Goal: Information Seeking & Learning: Check status

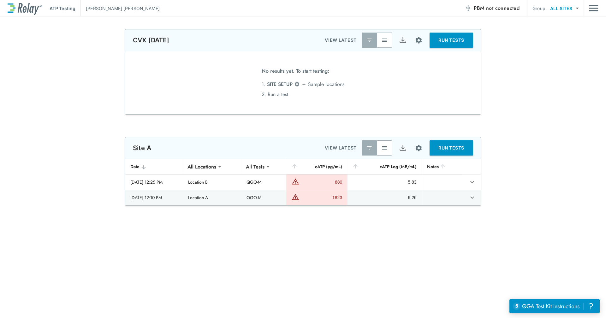
click at [537, 162] on div "**********" at bounding box center [303, 171] width 606 height 69
click at [472, 182] on icon "expand row" at bounding box center [472, 182] width 8 height 8
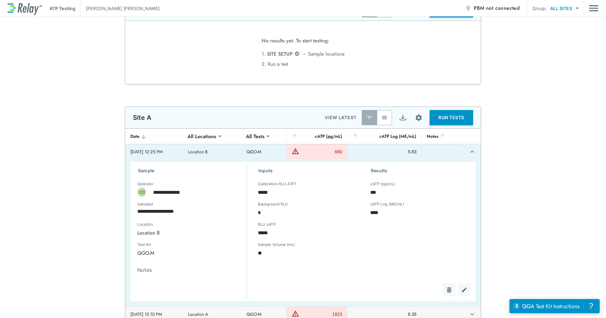
scroll to position [32, 0]
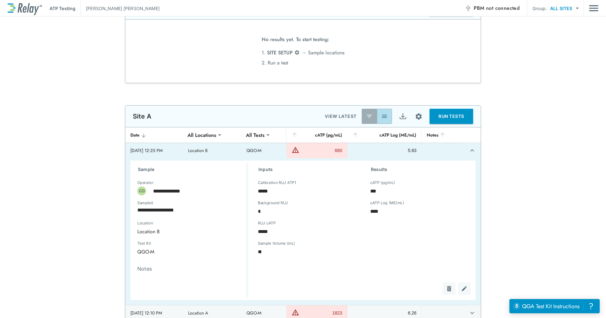
click at [378, 114] on button "button" at bounding box center [384, 116] width 15 height 15
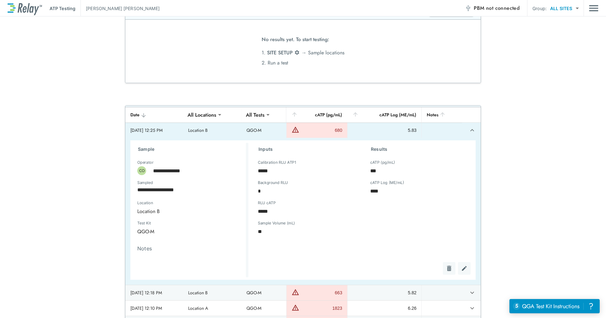
click at [313, 218] on div "RLU cATP ***** RLU cATP" at bounding box center [304, 213] width 102 height 20
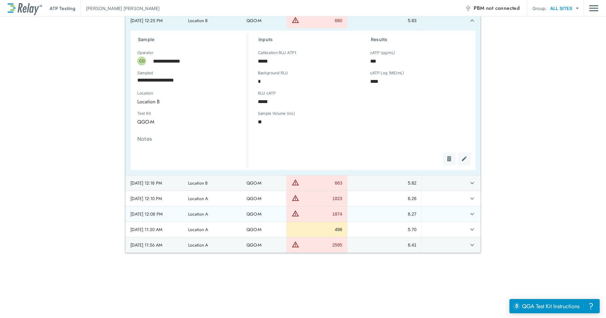
scroll to position [158, 0]
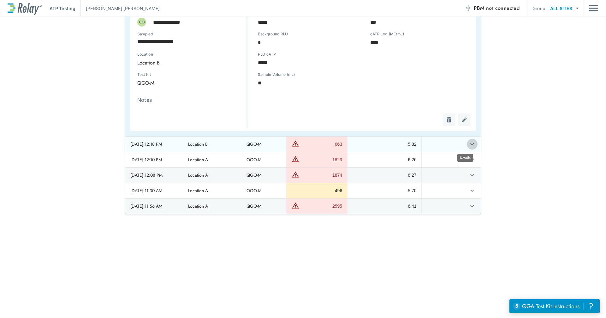
click at [468, 143] on icon "expand row" at bounding box center [472, 144] width 8 height 8
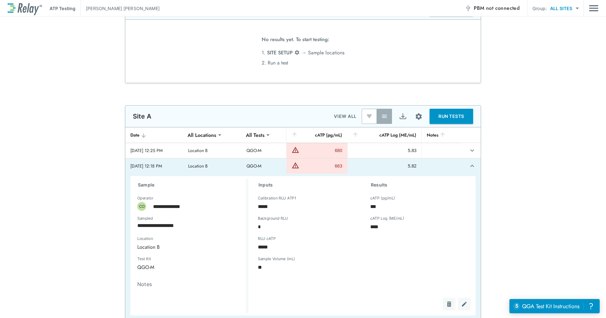
scroll to position [63, 0]
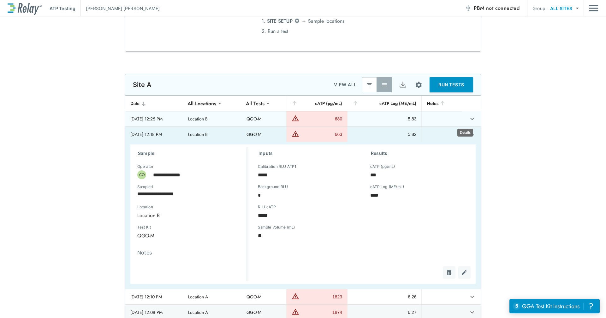
click at [468, 118] on icon "expand row" at bounding box center [472, 119] width 8 height 8
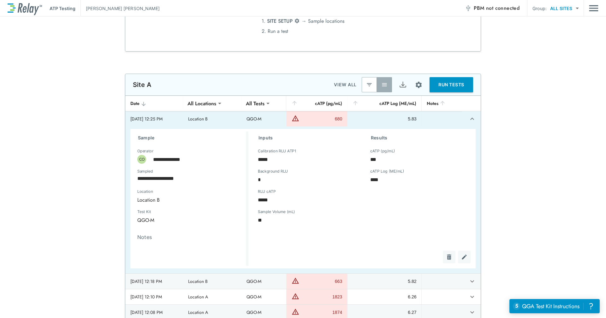
click at [299, 119] on img "sticky table" at bounding box center [296, 118] width 8 height 8
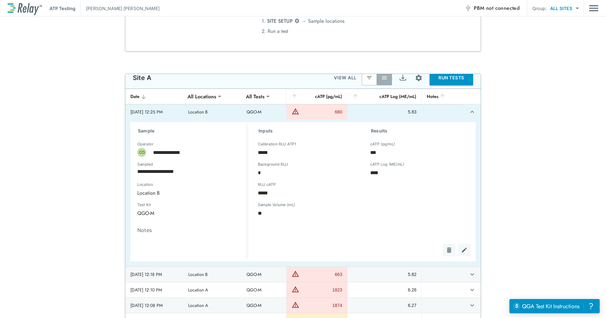
scroll to position [0, 0]
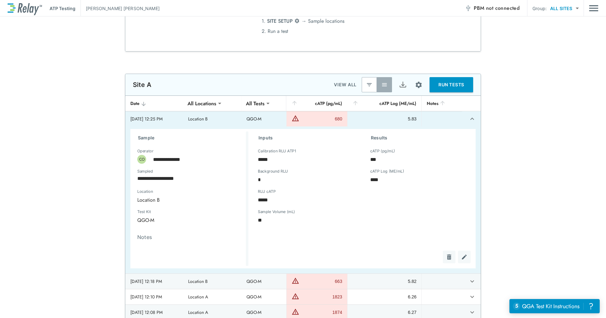
click at [533, 194] on div "**********" at bounding box center [303, 202] width 606 height 257
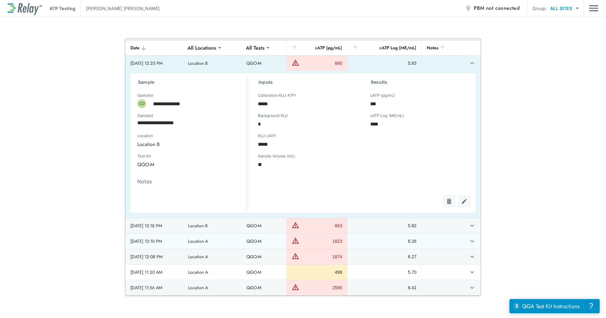
scroll to position [95, 0]
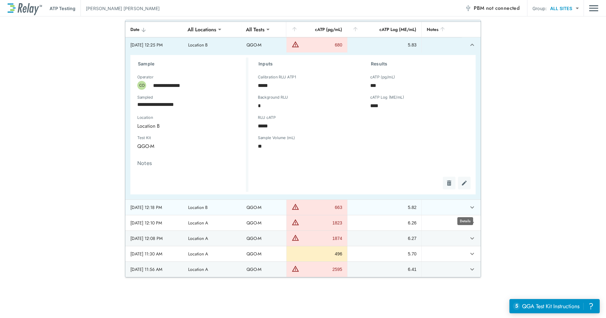
click at [468, 205] on icon "expand row" at bounding box center [472, 207] width 8 height 8
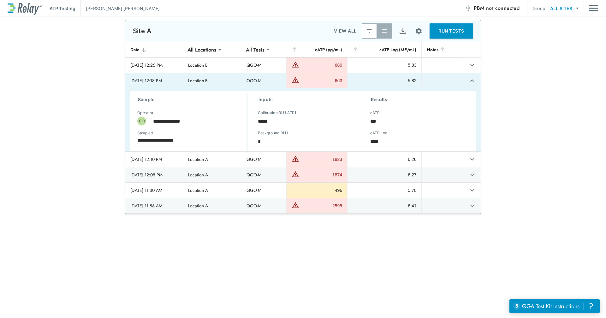
scroll to position [0, 0]
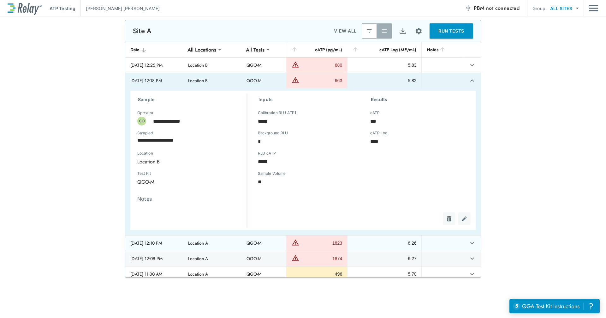
click at [468, 244] on icon "expand row" at bounding box center [472, 243] width 8 height 8
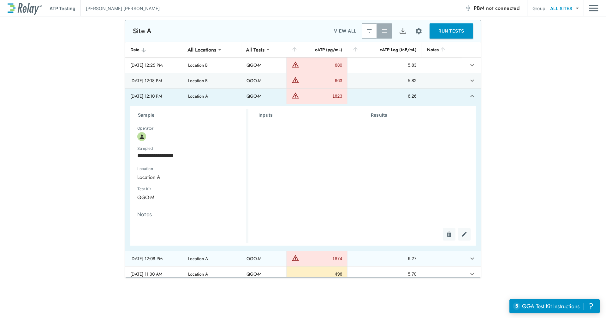
click at [470, 259] on icon "expand row" at bounding box center [472, 258] width 4 height 2
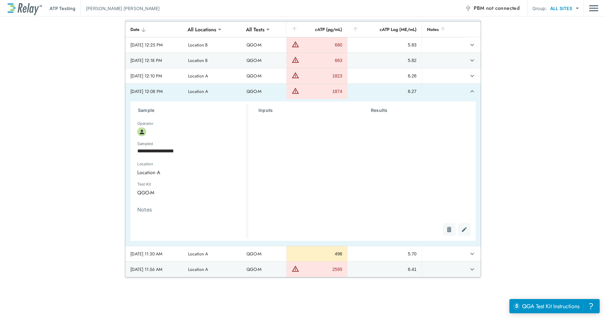
scroll to position [126, 0]
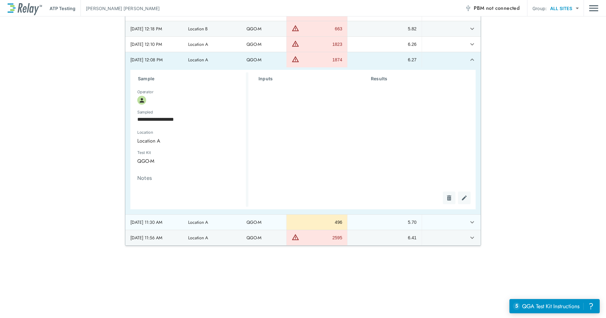
click at [468, 223] on icon "expand row" at bounding box center [472, 222] width 8 height 8
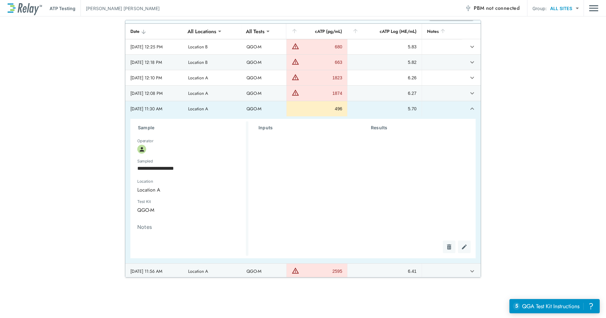
scroll to position [20, 0]
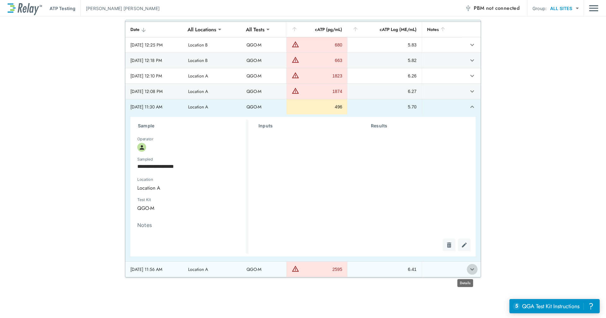
click at [468, 267] on icon "expand row" at bounding box center [472, 269] width 8 height 8
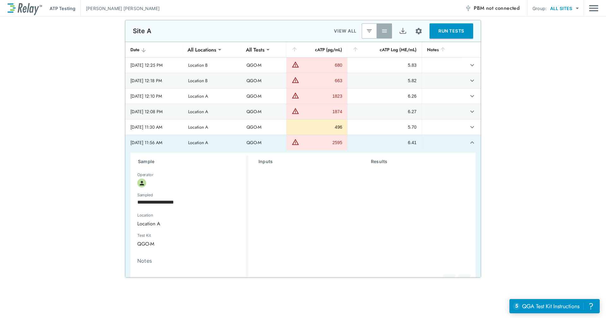
click at [275, 179] on div "Inputs" at bounding box center [304, 221] width 112 height 132
click at [262, 149] on td "QGO-M" at bounding box center [263, 142] width 45 height 15
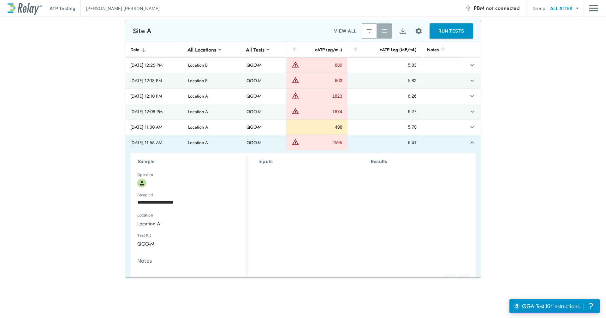
click at [419, 167] on div "Results" at bounding box center [417, 221] width 112 height 132
click at [467, 145] on button "expand row" at bounding box center [472, 142] width 11 height 11
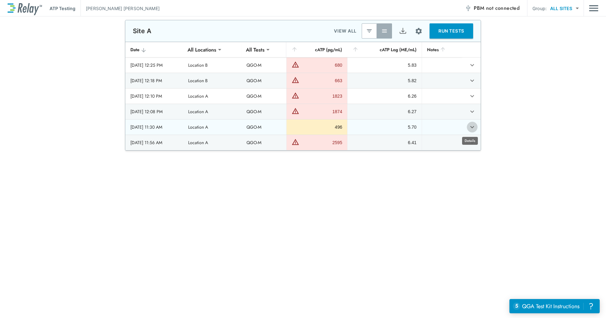
click at [468, 126] on icon "expand row" at bounding box center [472, 127] width 8 height 8
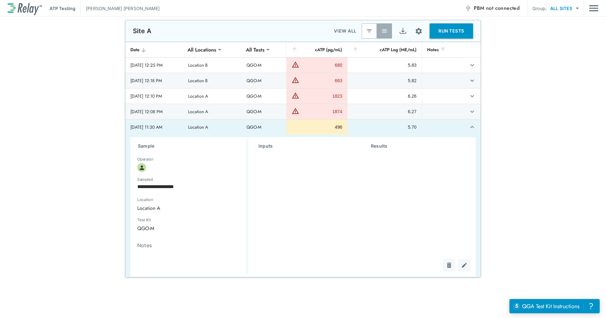
click at [470, 124] on button "expand row" at bounding box center [472, 127] width 11 height 11
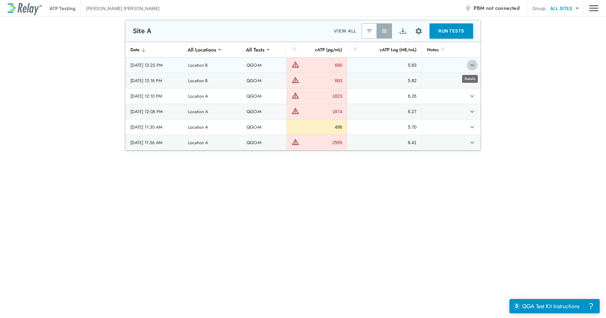
click at [468, 66] on icon "expand row" at bounding box center [472, 65] width 8 height 8
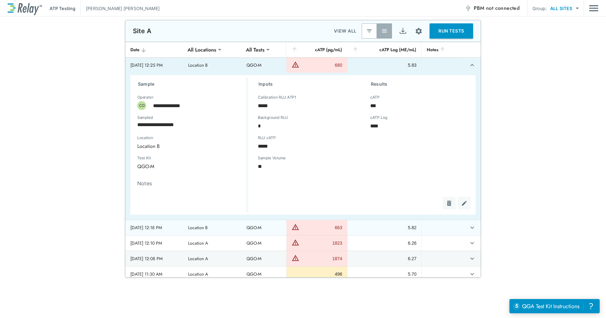
click at [468, 226] on icon "expand row" at bounding box center [472, 227] width 8 height 8
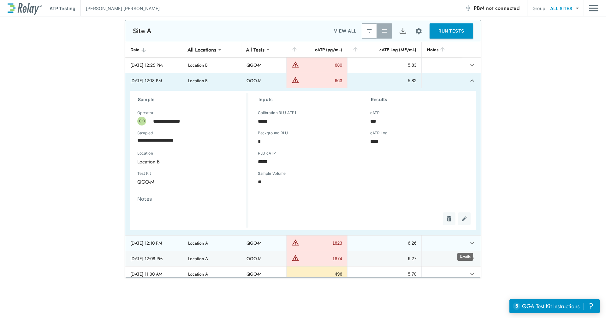
click at [468, 240] on icon "expand row" at bounding box center [472, 243] width 8 height 8
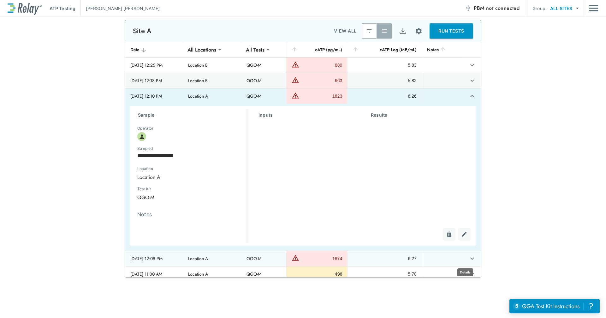
click at [468, 259] on icon "expand row" at bounding box center [472, 258] width 8 height 8
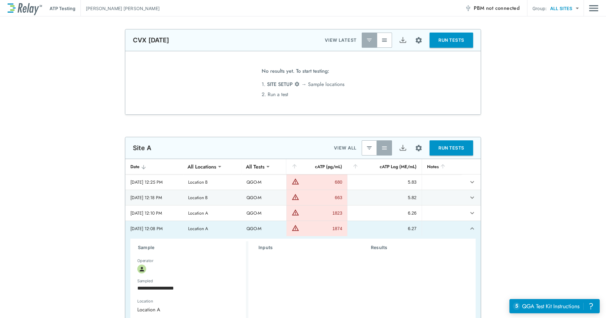
click at [209, 47] on div "CVX August 2025 VIEW LATEST RUN TESTS" at bounding box center [302, 39] width 355 height 21
click at [382, 40] on img "button" at bounding box center [384, 40] width 6 height 6
click at [363, 39] on button "button" at bounding box center [369, 40] width 15 height 15
click at [362, 144] on button "button" at bounding box center [369, 147] width 15 height 15
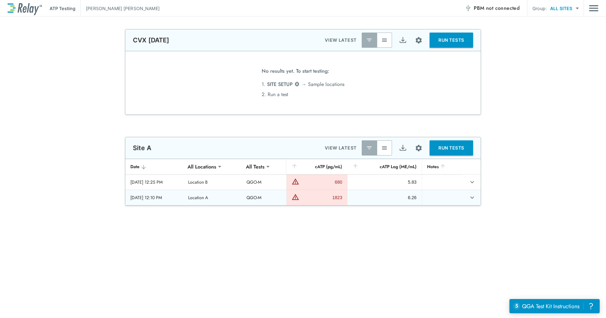
click at [476, 199] on td "sticky table" at bounding box center [471, 197] width 19 height 15
click at [468, 199] on icon "expand row" at bounding box center [472, 198] width 8 height 8
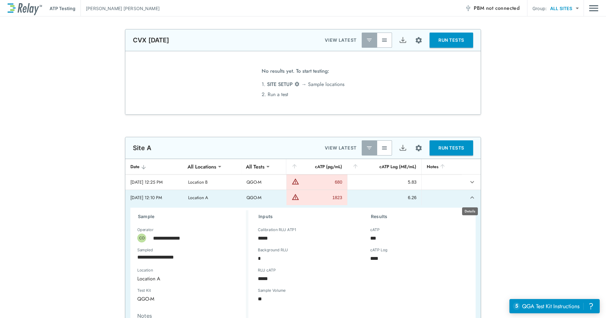
click at [468, 199] on icon "expand row" at bounding box center [472, 198] width 8 height 8
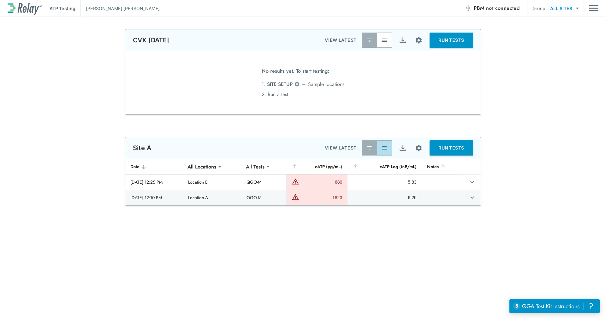
click at [386, 140] on button "button" at bounding box center [384, 147] width 15 height 15
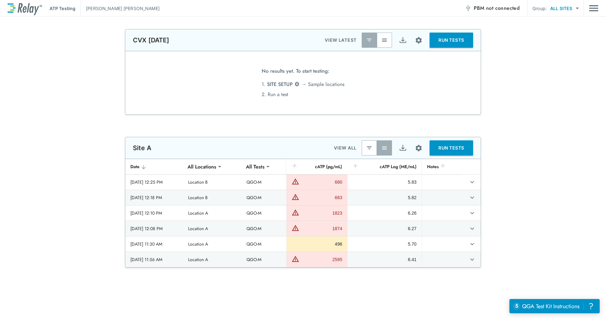
click at [384, 142] on button "button" at bounding box center [384, 147] width 15 height 15
click at [401, 94] on div "No results yet. To start testing: 1. SITE SETUP → Sample locations 2. Run a test" at bounding box center [302, 82] width 355 height 63
